Goal: Book appointment/travel/reservation

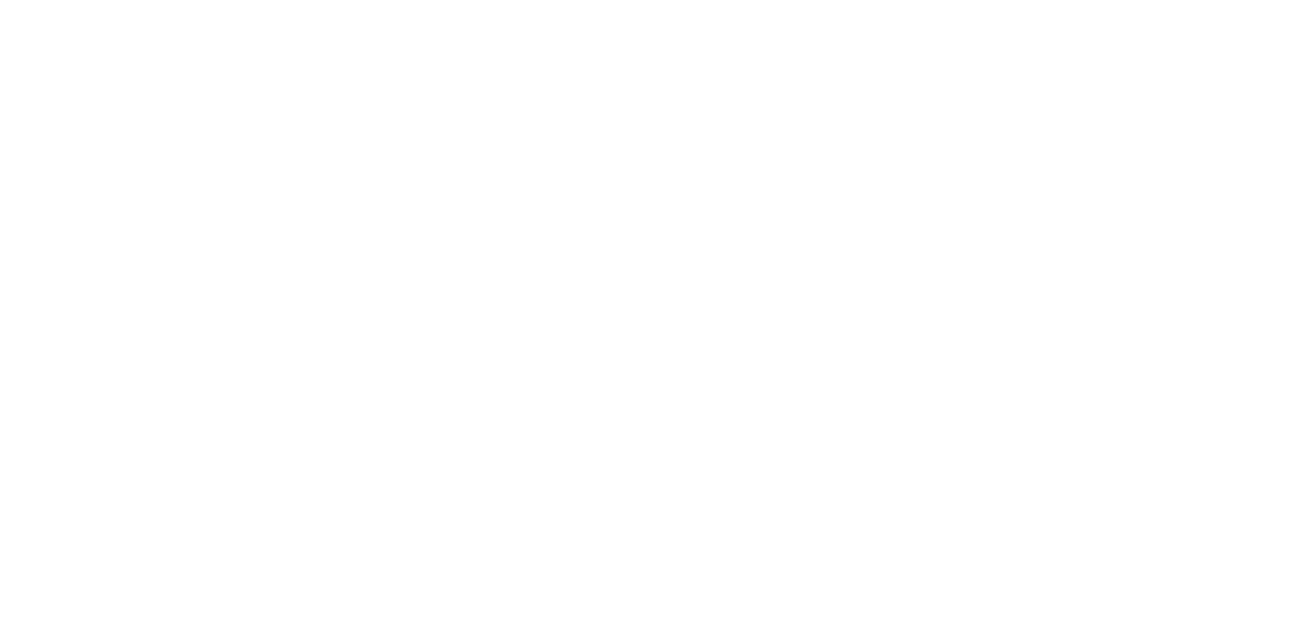
select select ""en""
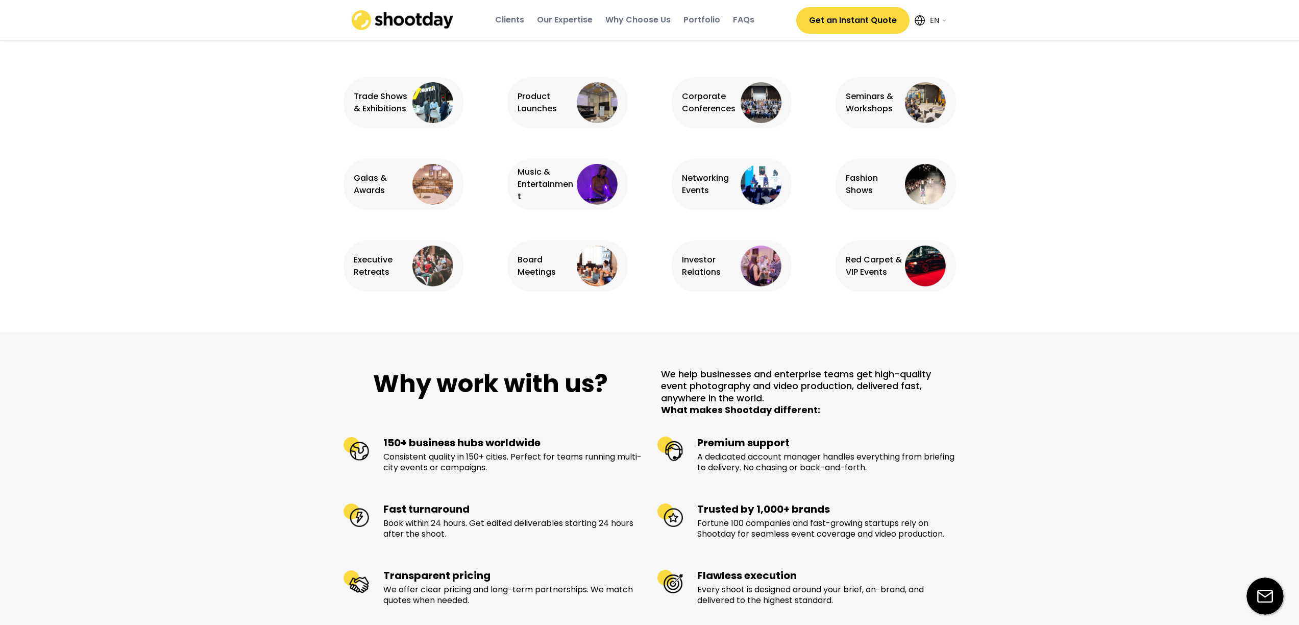
scroll to position [754, 0]
